Goal: Navigation & Orientation: Find specific page/section

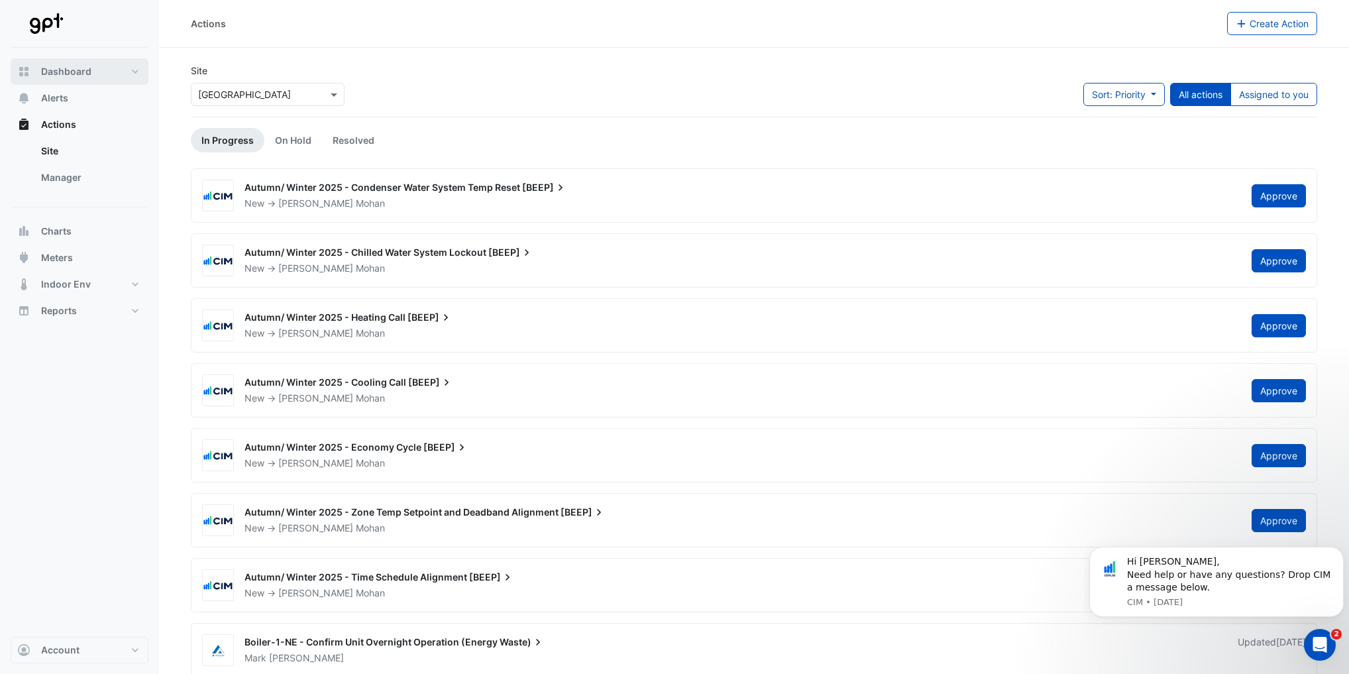
click at [74, 71] on span "Dashboard" at bounding box center [66, 71] width 50 height 13
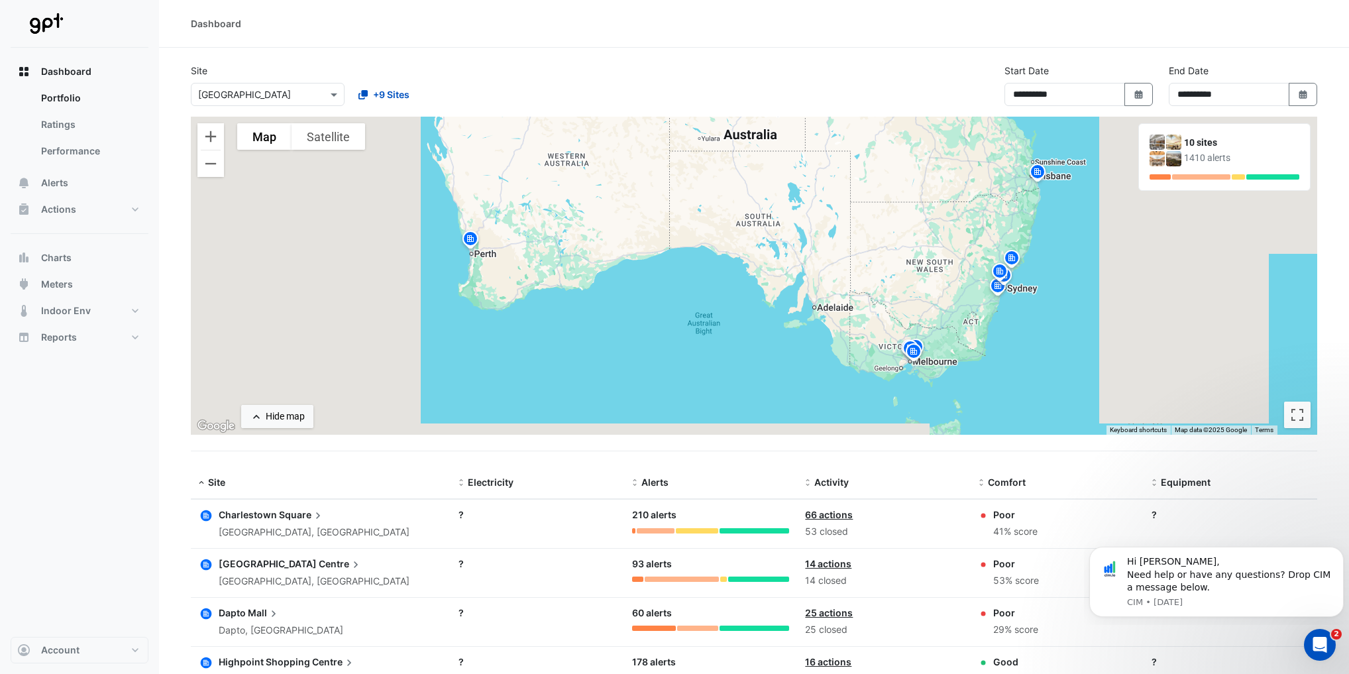
click at [290, 95] on input "text" at bounding box center [254, 95] width 113 height 14
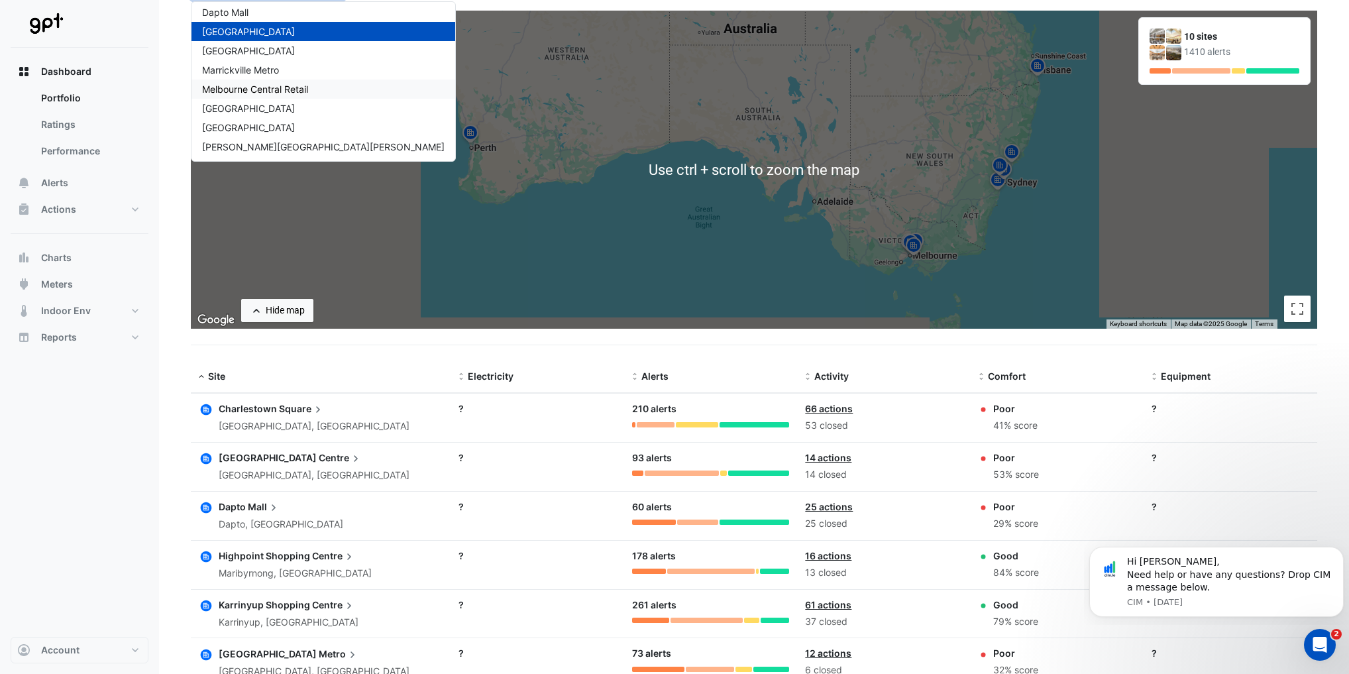
scroll to position [106, 0]
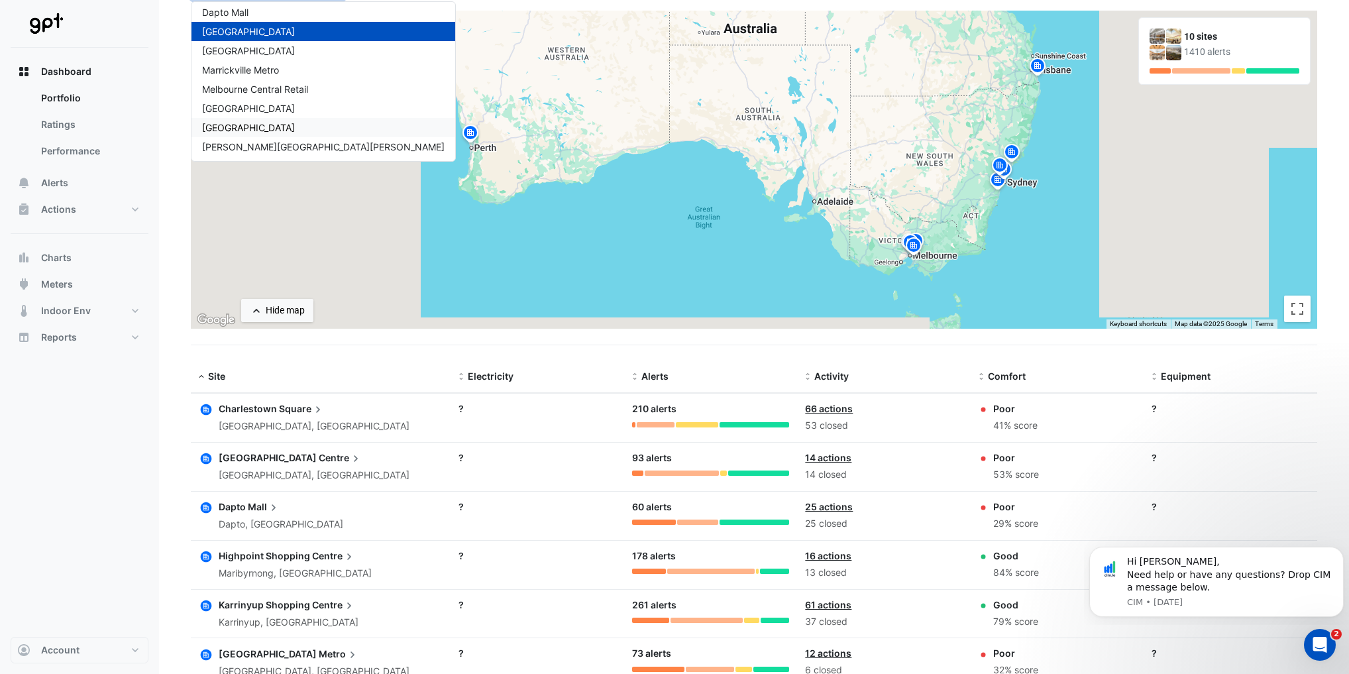
click at [273, 124] on span "[GEOGRAPHIC_DATA]" at bounding box center [248, 127] width 93 height 11
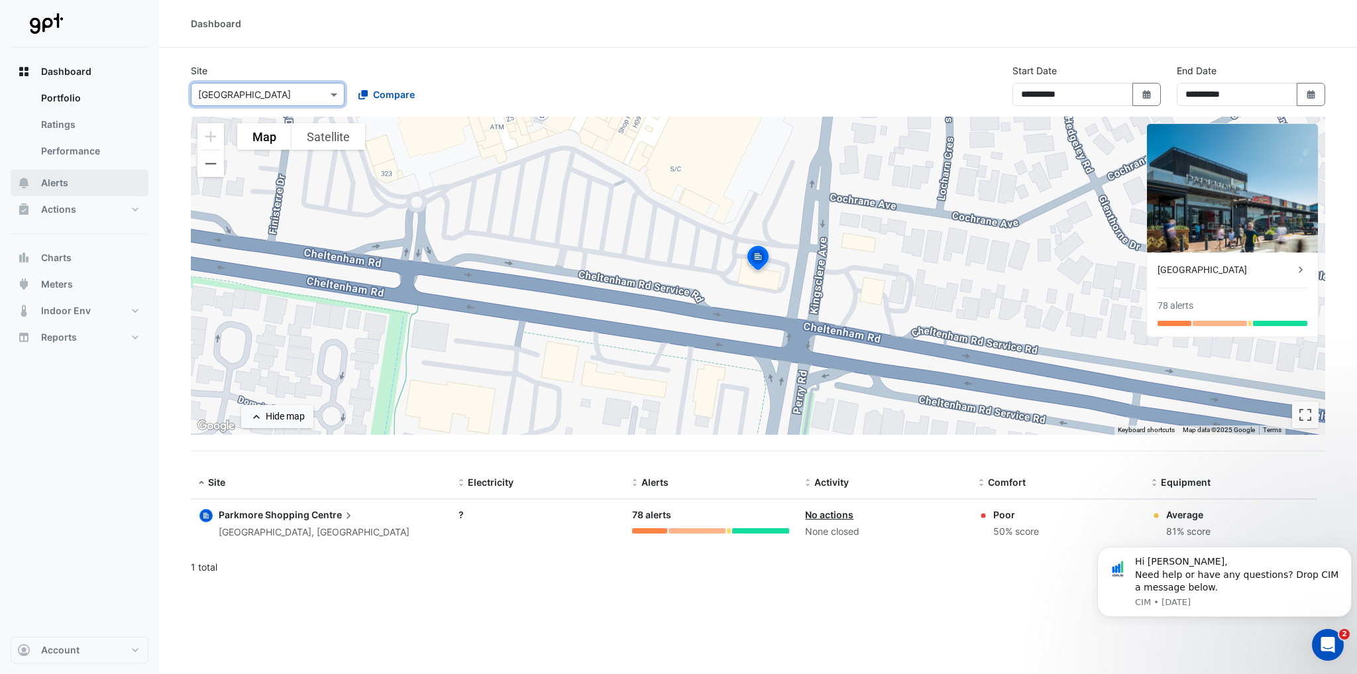
click at [68, 187] on span "Alerts" at bounding box center [54, 182] width 27 height 13
